Goal: Transaction & Acquisition: Subscribe to service/newsletter

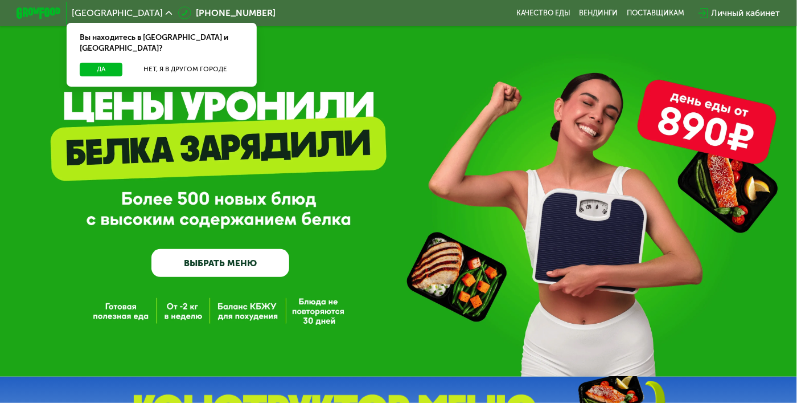
click at [739, 13] on div "Личный кабинет" at bounding box center [746, 12] width 69 height 13
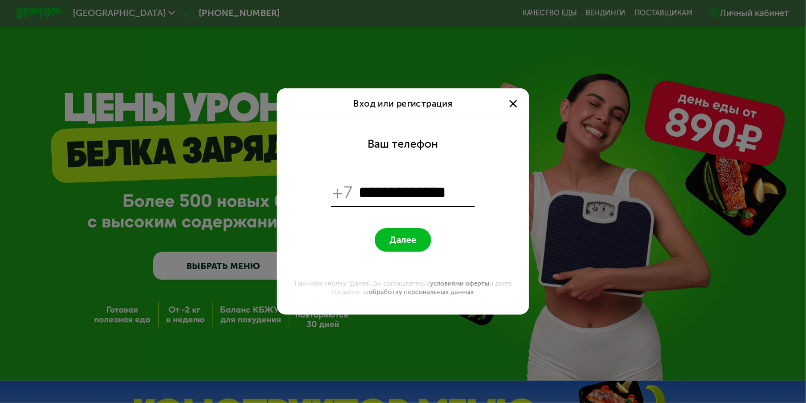
type input "**********"
click at [375, 228] on button "Далее" at bounding box center [403, 240] width 56 height 24
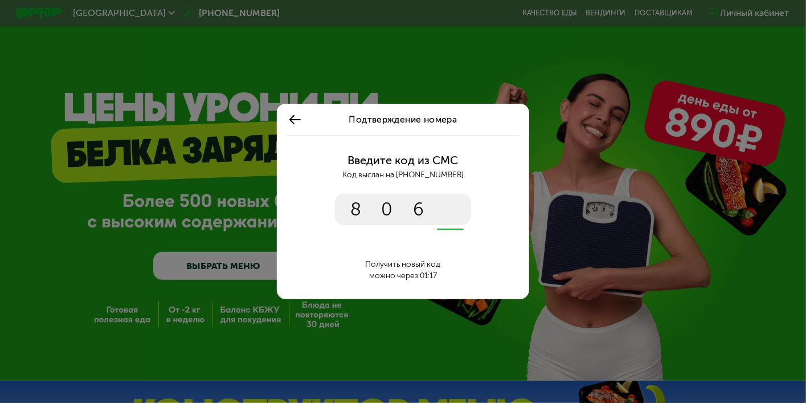
type input "****"
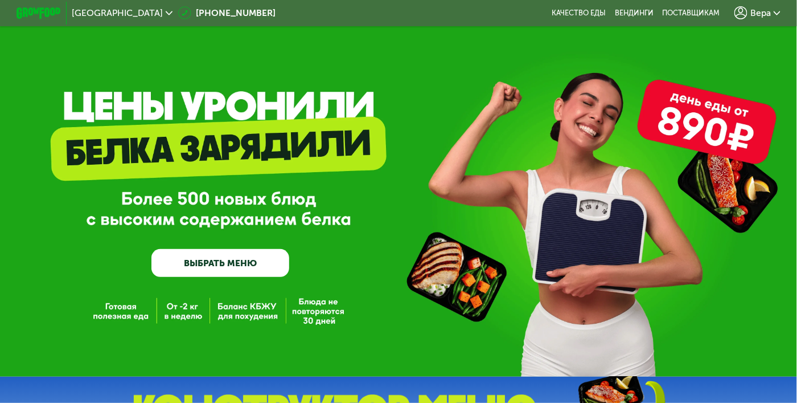
click at [768, 14] on span "Вера" at bounding box center [761, 13] width 21 height 9
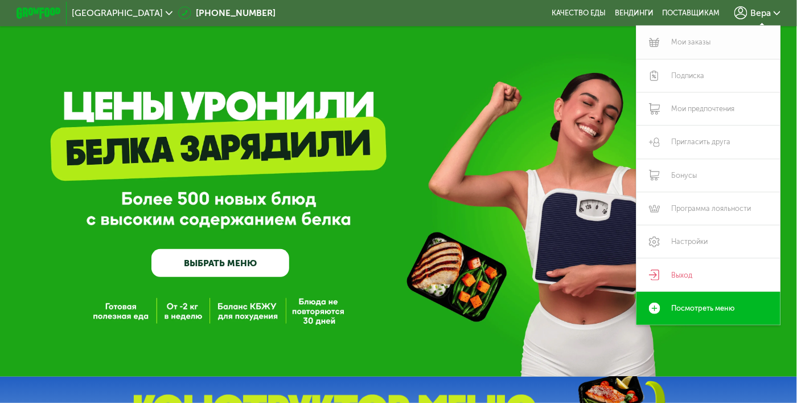
click at [692, 43] on link "Мои заказы" at bounding box center [709, 42] width 144 height 33
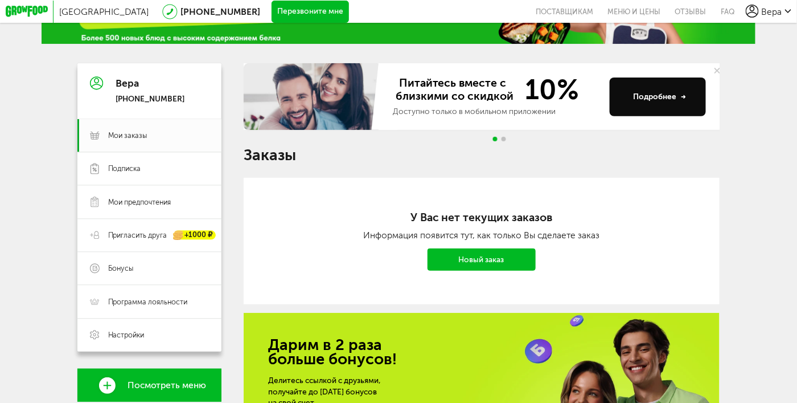
scroll to position [85, 0]
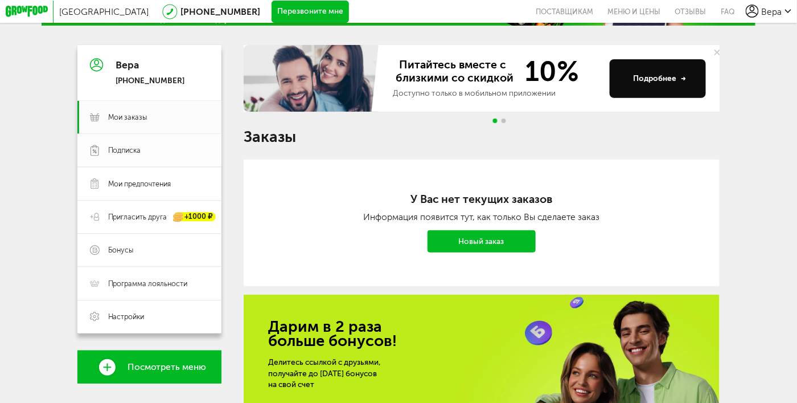
click at [140, 162] on link "Подписка" at bounding box center [149, 150] width 144 height 33
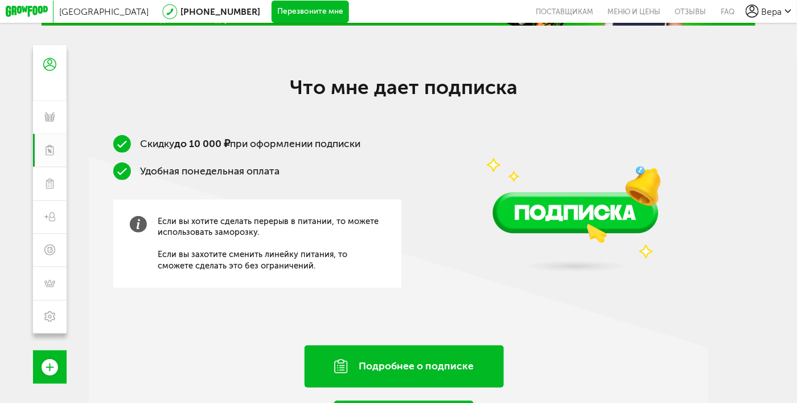
click at [353, 379] on div "Подробнее о подписке" at bounding box center [404, 366] width 199 height 42
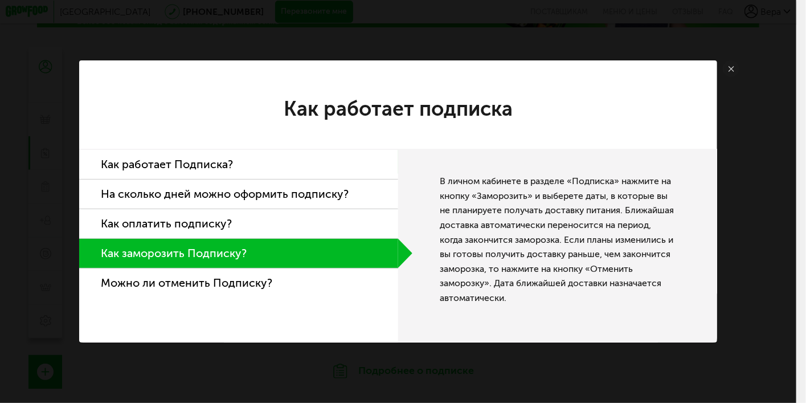
click at [228, 167] on li "Как работает Подписка?" at bounding box center [238, 165] width 319 height 30
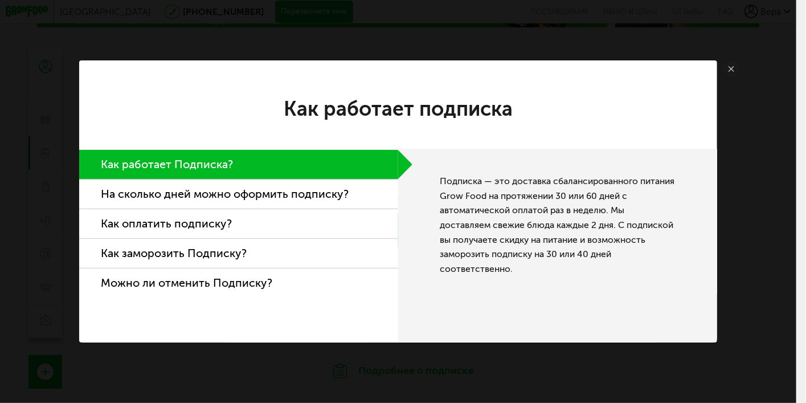
click at [237, 199] on li "На сколько дней можно оформить подписку?" at bounding box center [238, 194] width 319 height 30
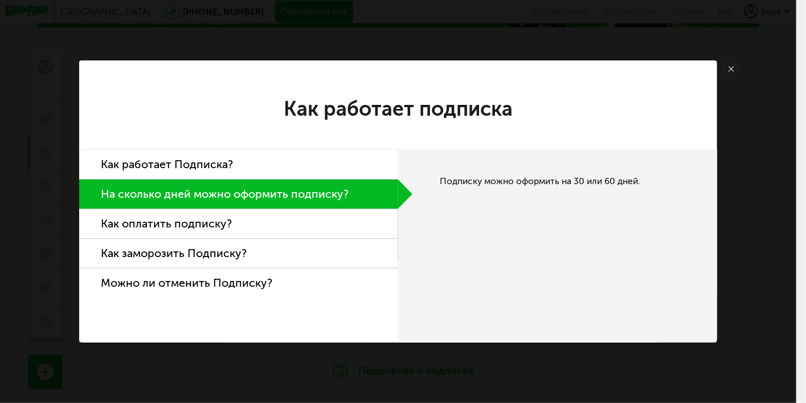
click at [236, 219] on li "Как оплатить подписку?" at bounding box center [238, 224] width 319 height 30
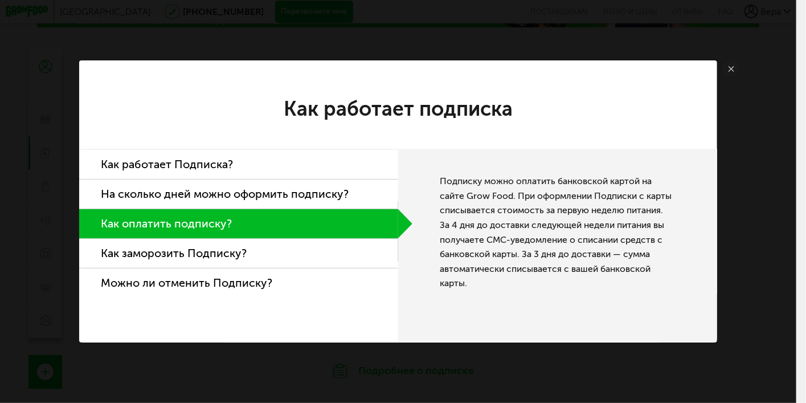
click at [243, 284] on li "Можно ли отменить Подписку?" at bounding box center [238, 282] width 319 height 29
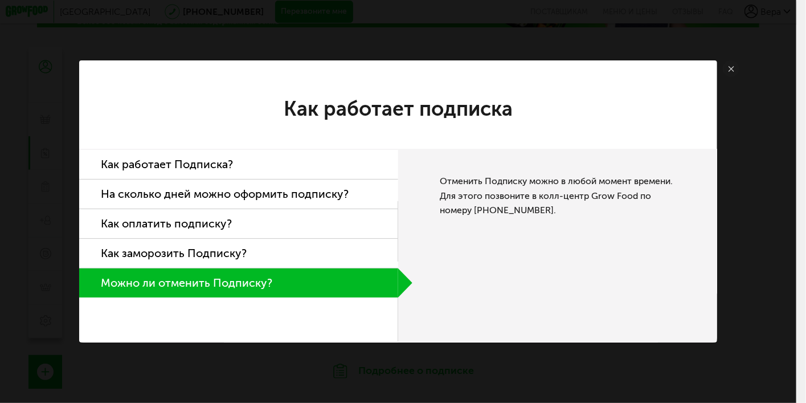
click at [441, 376] on div "Как работает подписка Как работает Подписка? На сколько дней можно оформить под…" at bounding box center [398, 201] width 796 height 403
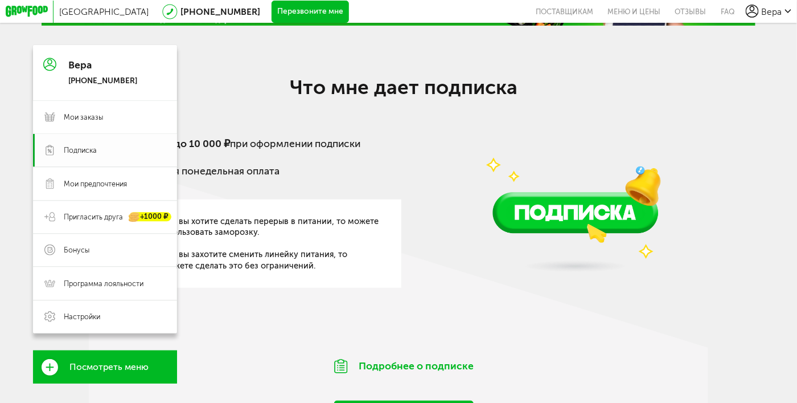
click at [48, 141] on link "Подписка" at bounding box center [105, 150] width 144 height 33
click at [77, 183] on span "Мои предпочтения" at bounding box center [95, 184] width 63 height 10
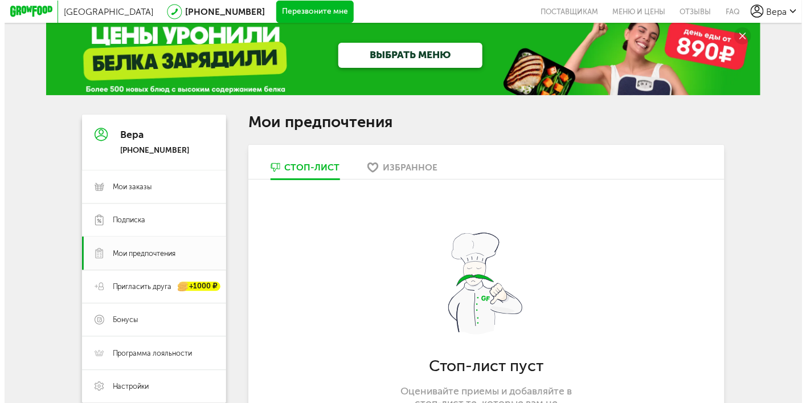
scroll to position [15, 0]
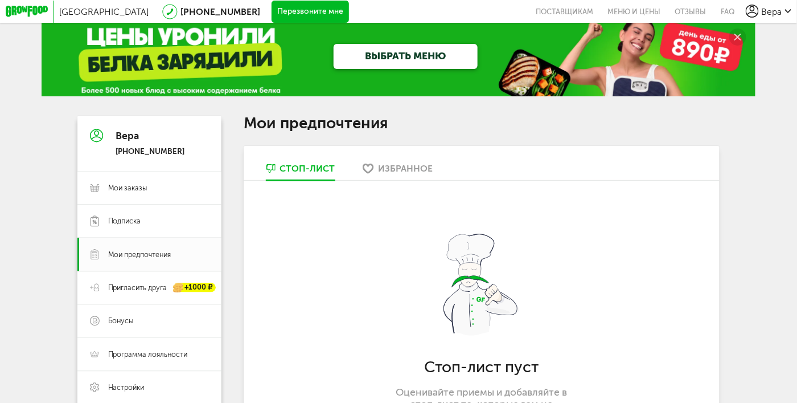
click at [77, 10] on span "[GEOGRAPHIC_DATA]" at bounding box center [103, 11] width 89 height 11
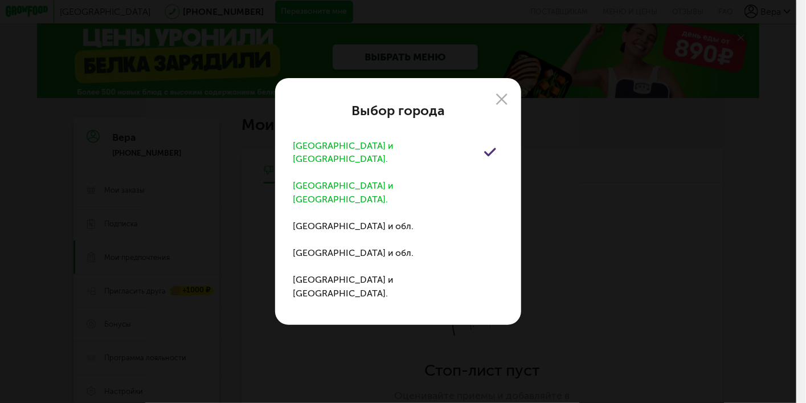
click at [315, 186] on div "Санкт-Петербург и обл." at bounding box center [388, 192] width 191 height 27
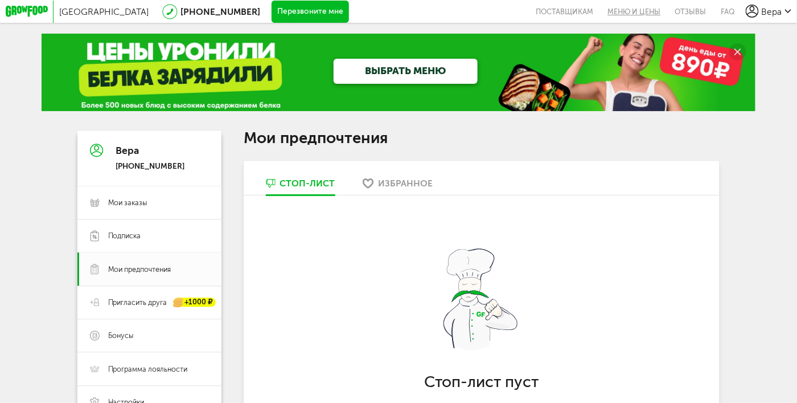
click at [638, 11] on link "Меню и цены" at bounding box center [634, 11] width 67 height 23
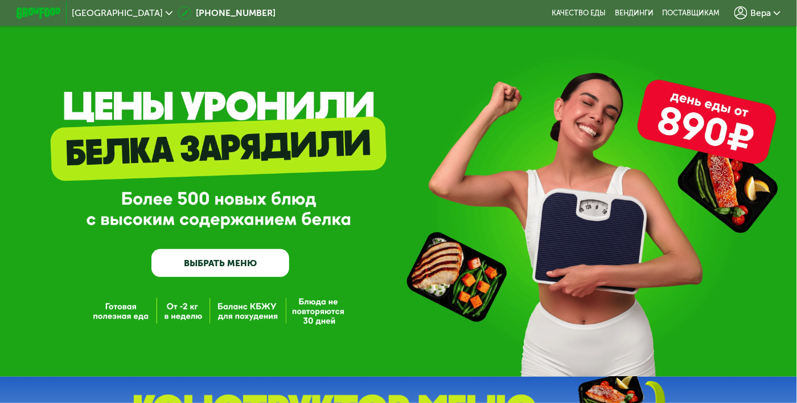
click at [226, 269] on link "ВЫБРАТЬ МЕНЮ" at bounding box center [220, 263] width 138 height 28
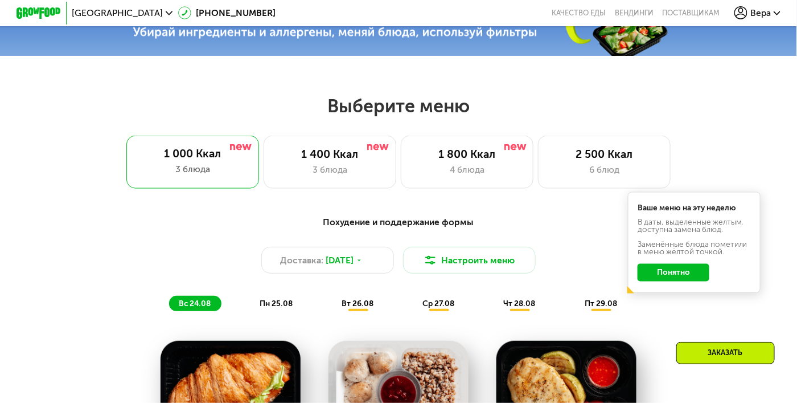
scroll to position [479, 0]
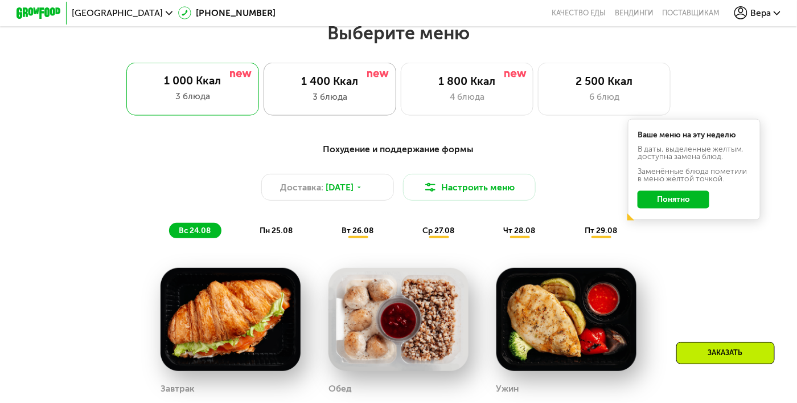
click at [310, 102] on div "3 блюда" at bounding box center [329, 96] width 109 height 13
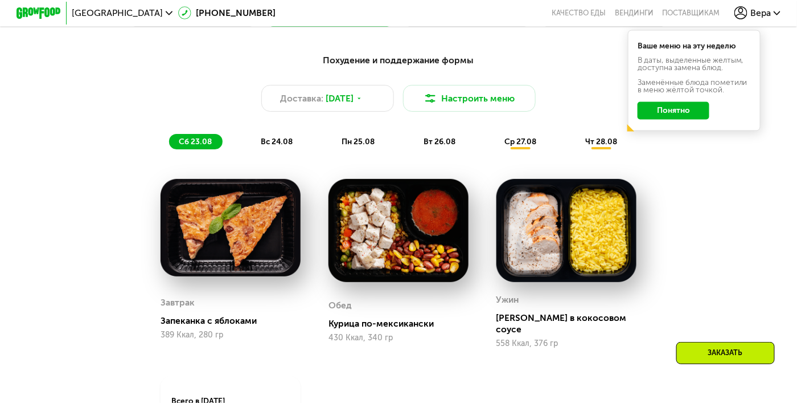
scroll to position [570, 0]
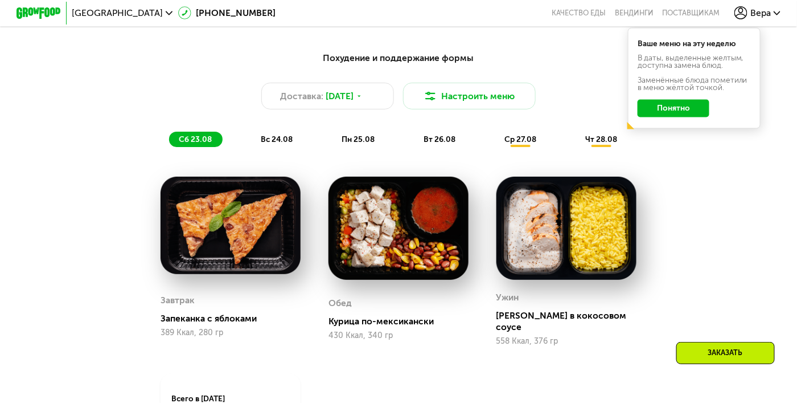
click at [264, 144] on span "вс 24.08" at bounding box center [277, 139] width 32 height 10
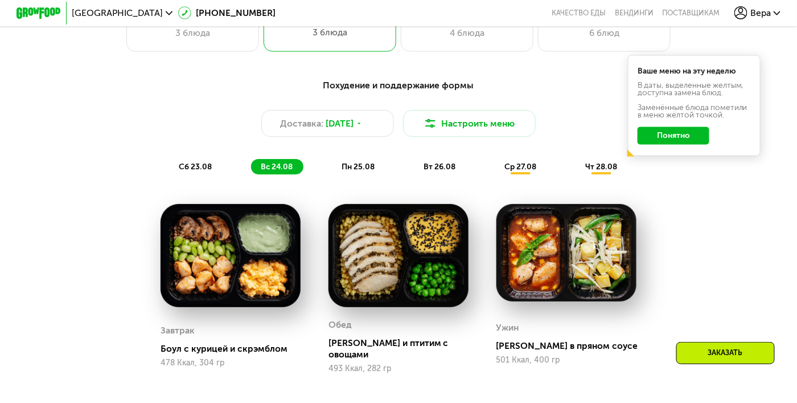
scroll to position [542, 0]
